Goal: Use online tool/utility: Utilize a website feature to perform a specific function

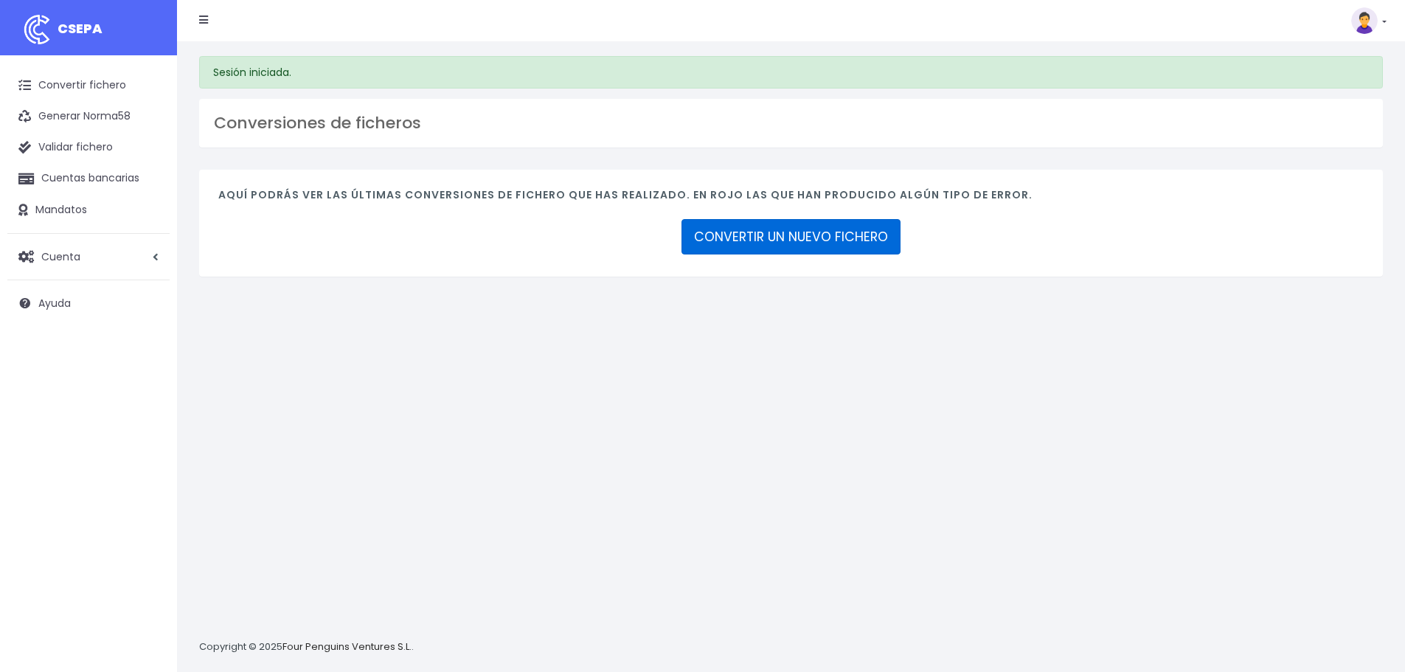
click at [811, 240] on link "CONVERTIR UN NUEVO FICHERO" at bounding box center [791, 236] width 219 height 35
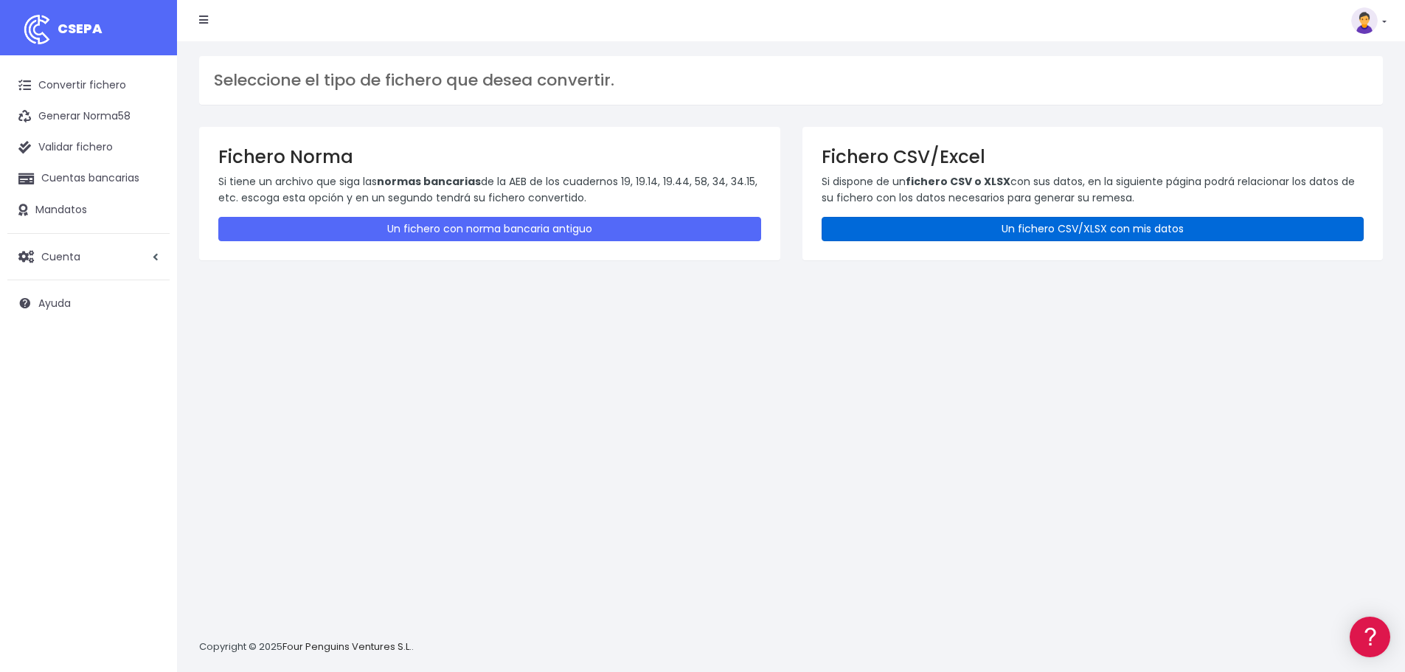
click at [916, 223] on link "Un fichero CSV/XLSX con mis datos" at bounding box center [1093, 229] width 543 height 24
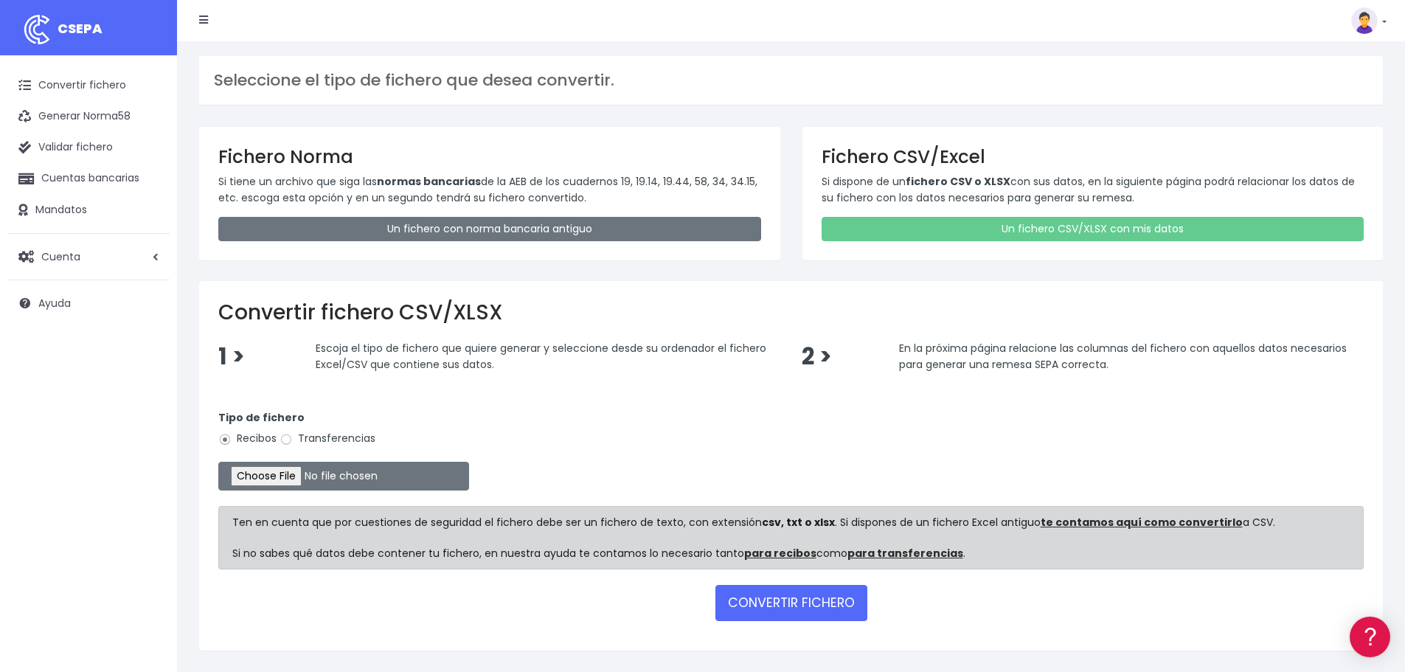
drag, startPoint x: 338, startPoint y: 432, endPoint x: 341, endPoint y: 443, distance: 10.7
click at [338, 434] on label "Transferencias" at bounding box center [328, 438] width 96 height 15
click at [293, 434] on input "Transferencias" at bounding box center [286, 439] width 13 height 13
radio input "true"
click at [339, 479] on input "file" at bounding box center [343, 476] width 251 height 29
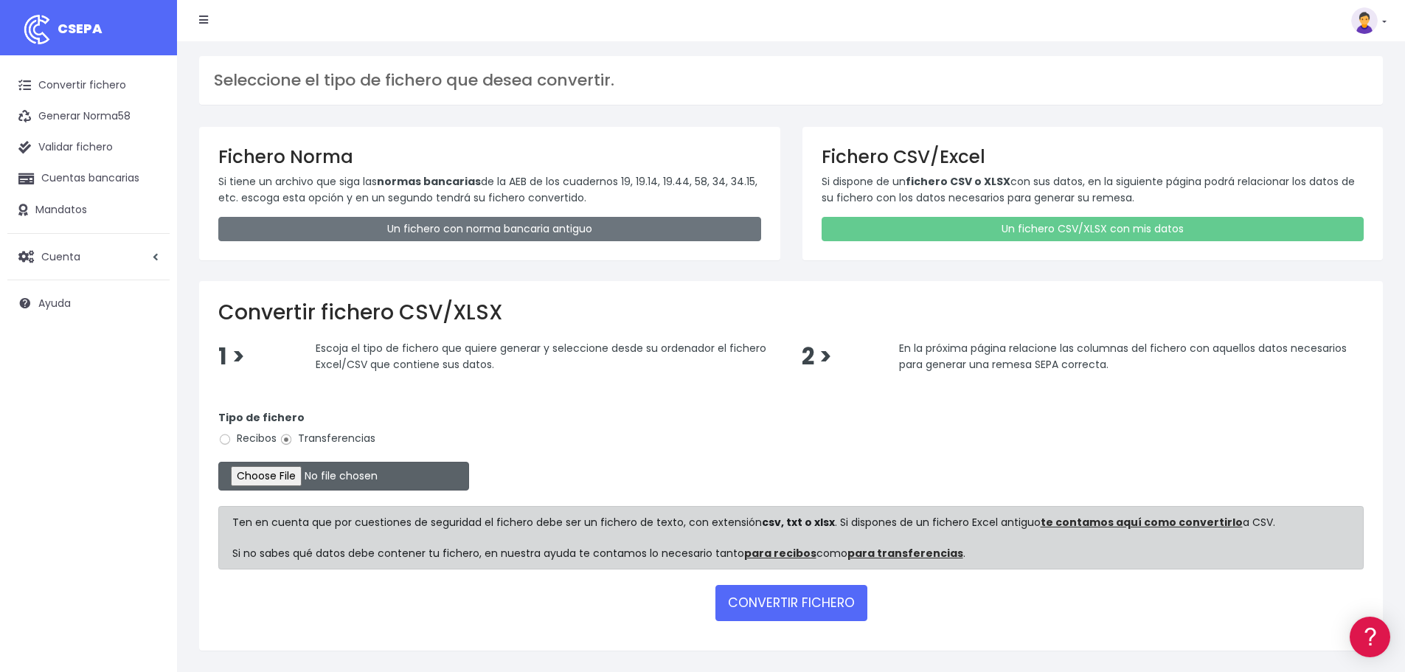
type input "C:\fakepath\Copia de NOMINAS XXI_.xlsx"
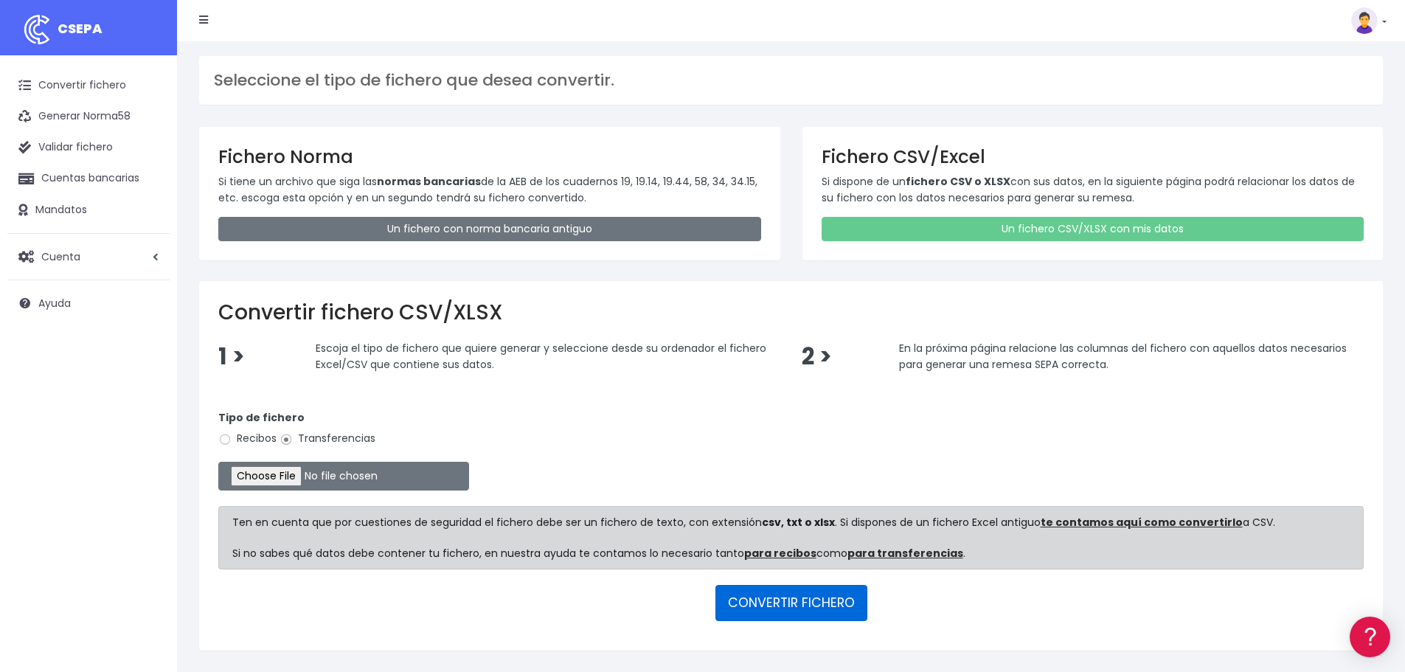
click at [799, 611] on button "CONVERTIR FICHERO" at bounding box center [791, 602] width 152 height 35
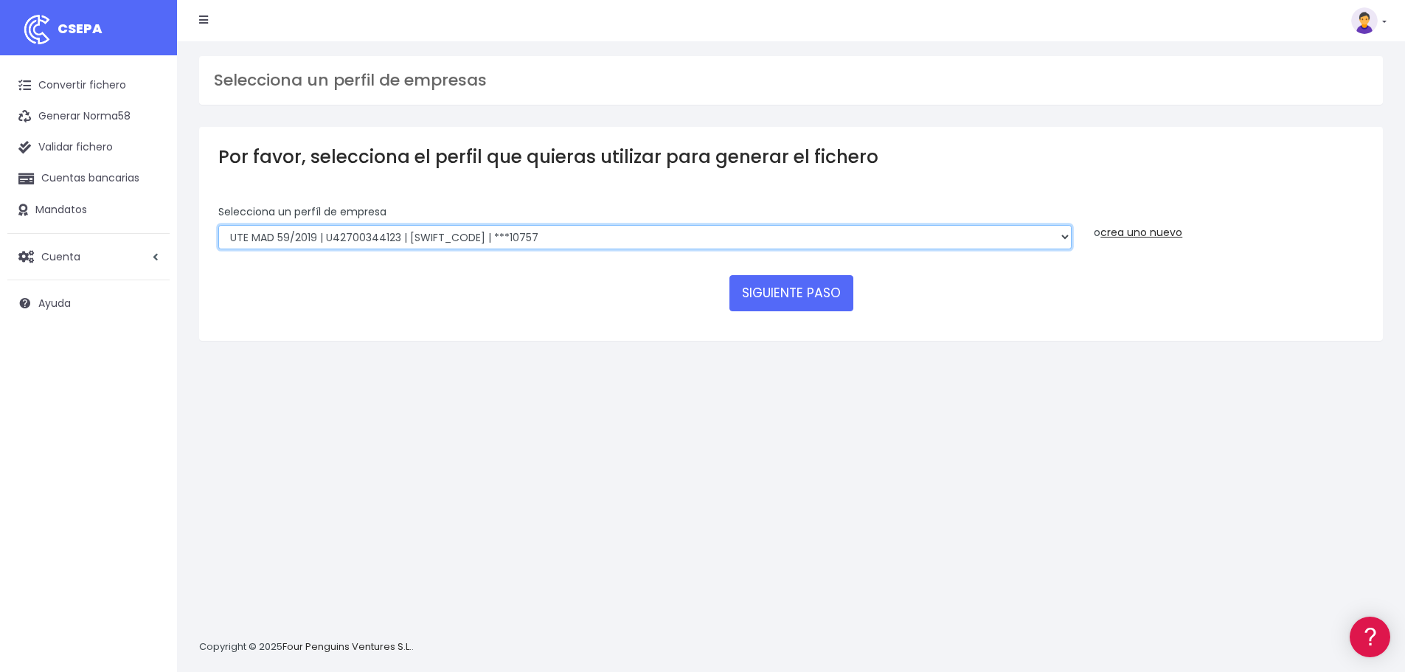
click at [506, 239] on select "INSTITUTO MEDITERRANEO DE ESTUDIOS DE PR | ES91001B53342739 | BSCHESMMXXX | ***…" at bounding box center [644, 237] width 853 height 25
select select "2478"
click at [218, 225] on select "INSTITUTO MEDITERRANEO DE ESTUDIOS DE PR | ES91001B53342739 | BSCHESMMXXX | ***…" at bounding box center [644, 237] width 853 height 25
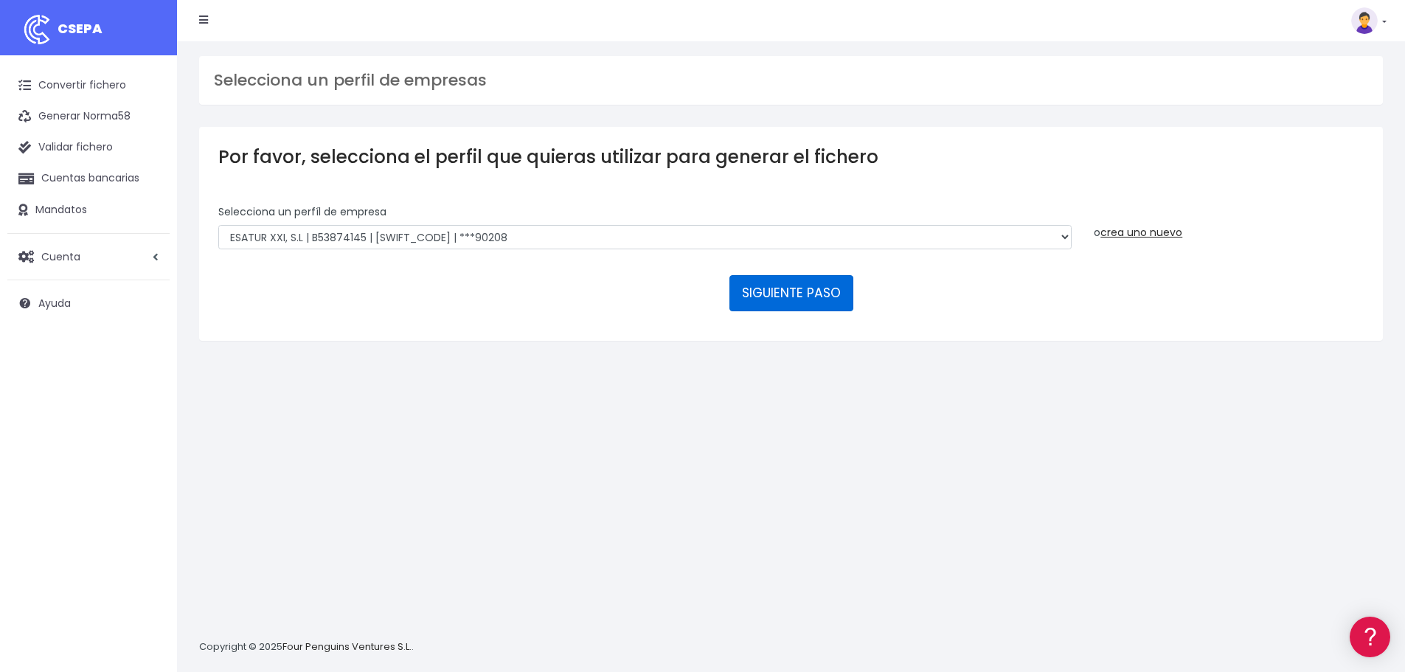
click at [798, 297] on button "SIGUIENTE PASO" at bounding box center [791, 292] width 124 height 35
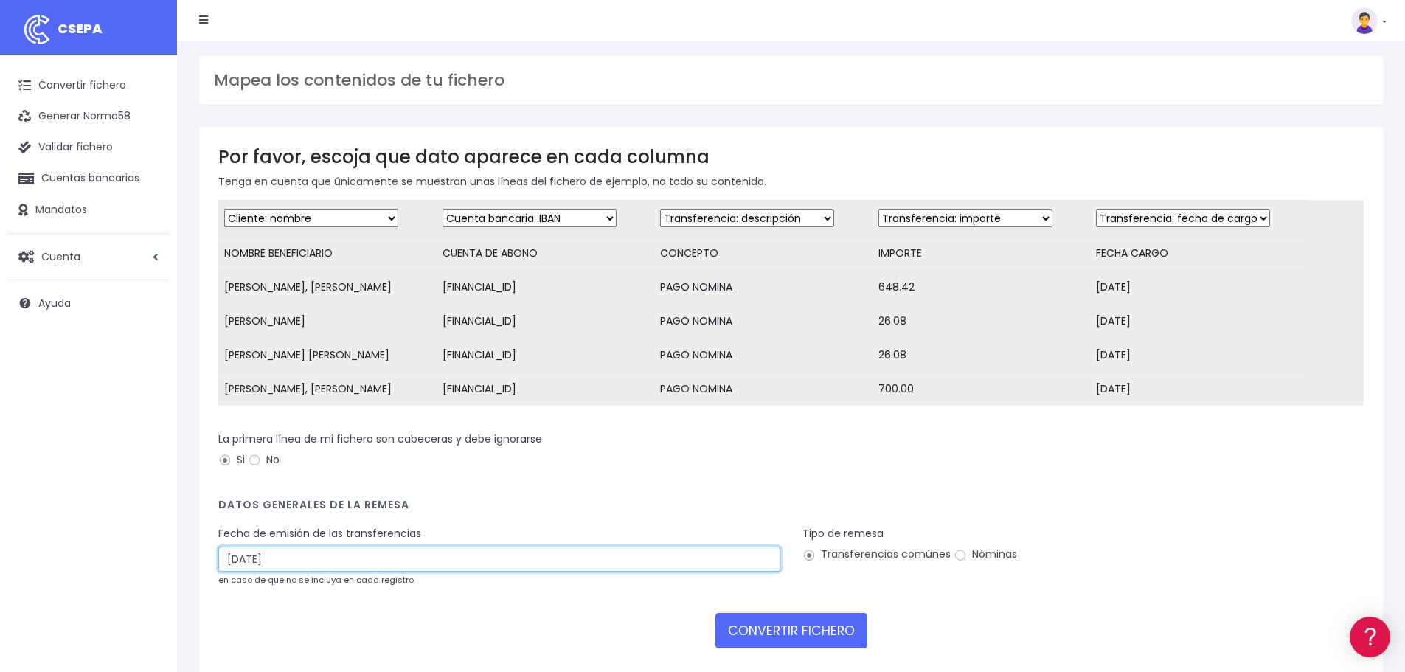
click at [313, 572] on input "03/09/2025" at bounding box center [499, 559] width 562 height 25
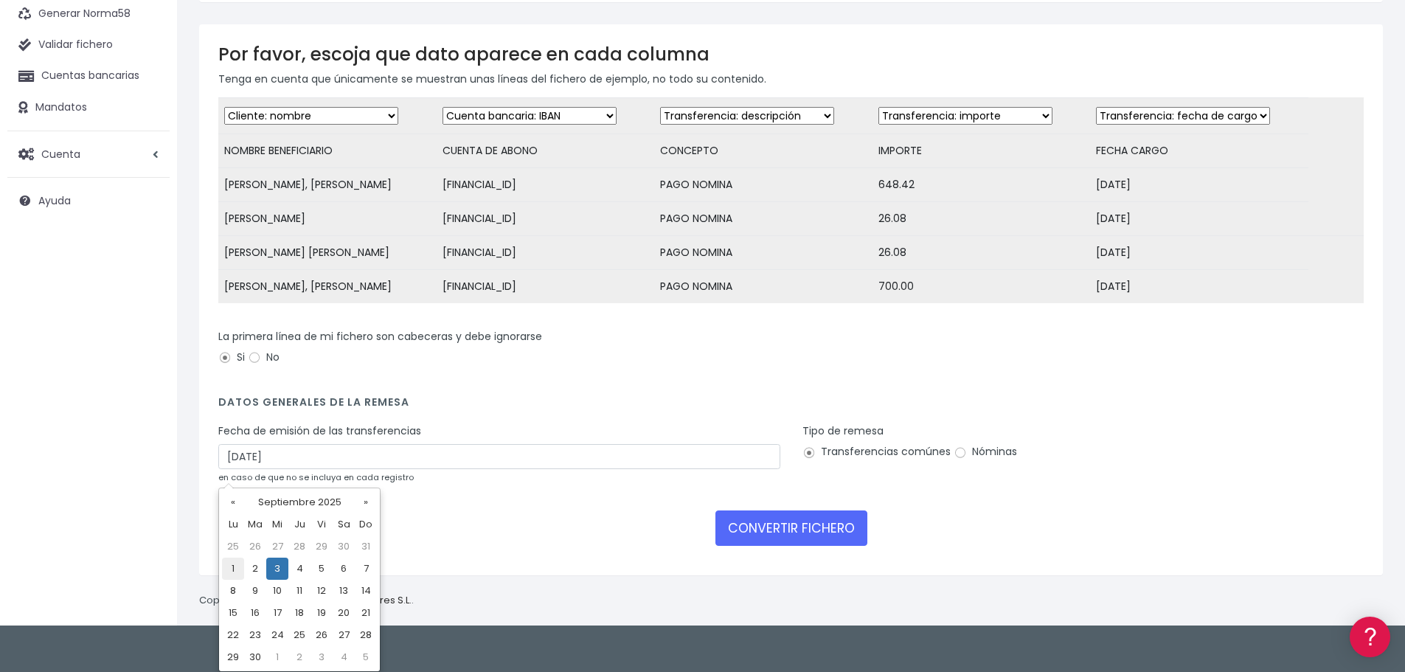
click at [233, 569] on td "1" at bounding box center [233, 569] width 22 height 22
type input "01/09/2025"
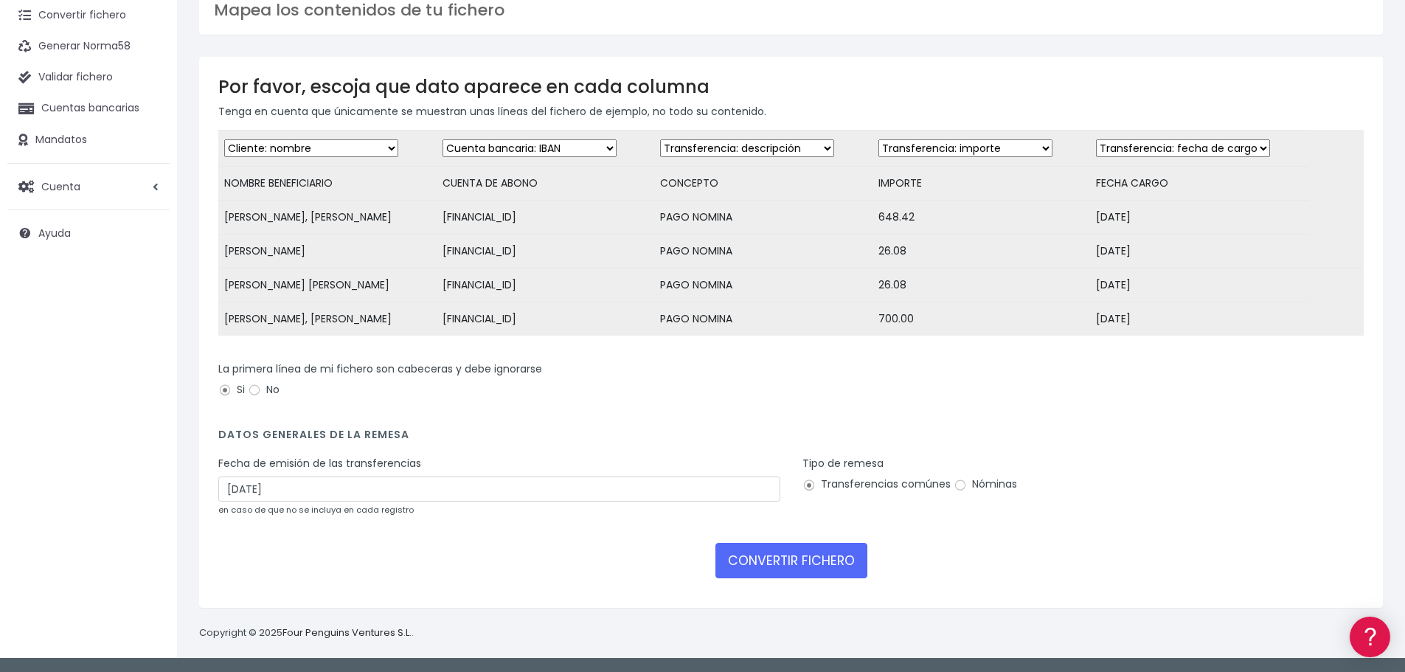
click at [972, 484] on label "Nóminas" at bounding box center [985, 483] width 63 height 15
click at [967, 484] on input "Nóminas" at bounding box center [960, 485] width 13 height 13
radio input "true"
click at [782, 558] on button "CONVERTIR FICHERO" at bounding box center [791, 560] width 152 height 35
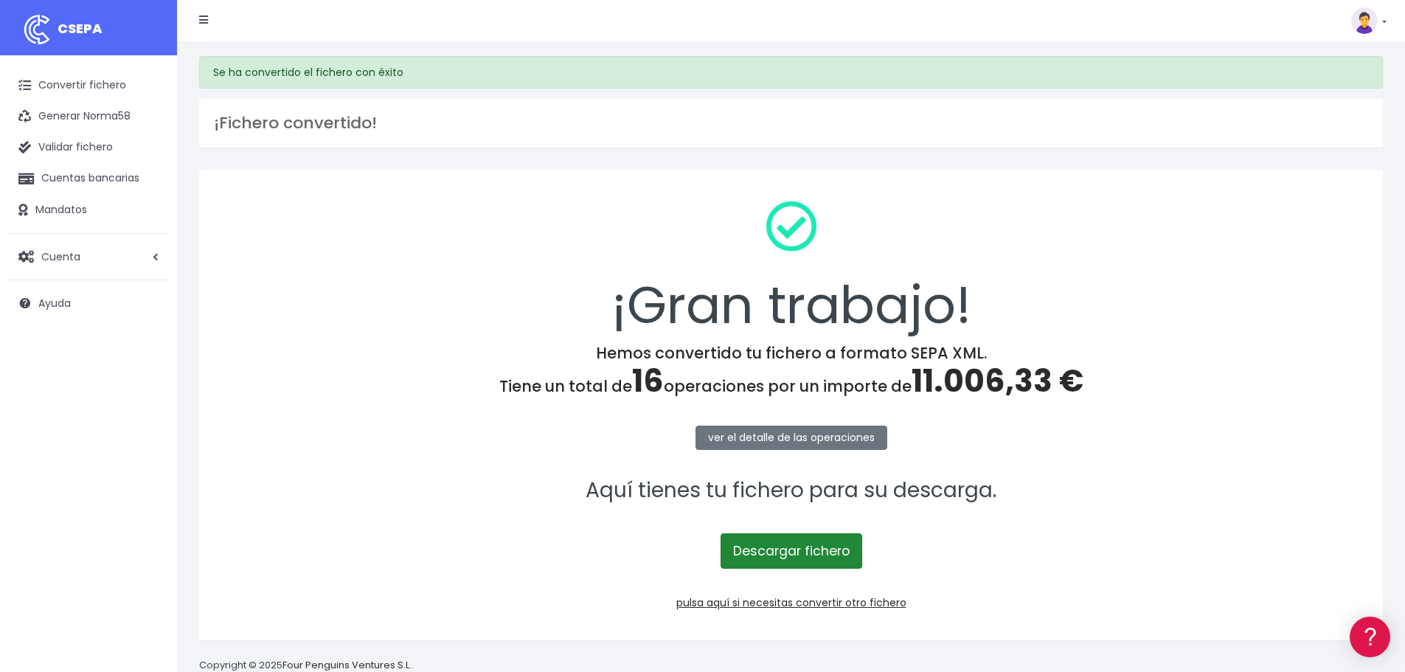
click at [833, 546] on link "Descargar fichero" at bounding box center [792, 550] width 142 height 35
